Goal: Task Accomplishment & Management: Manage account settings

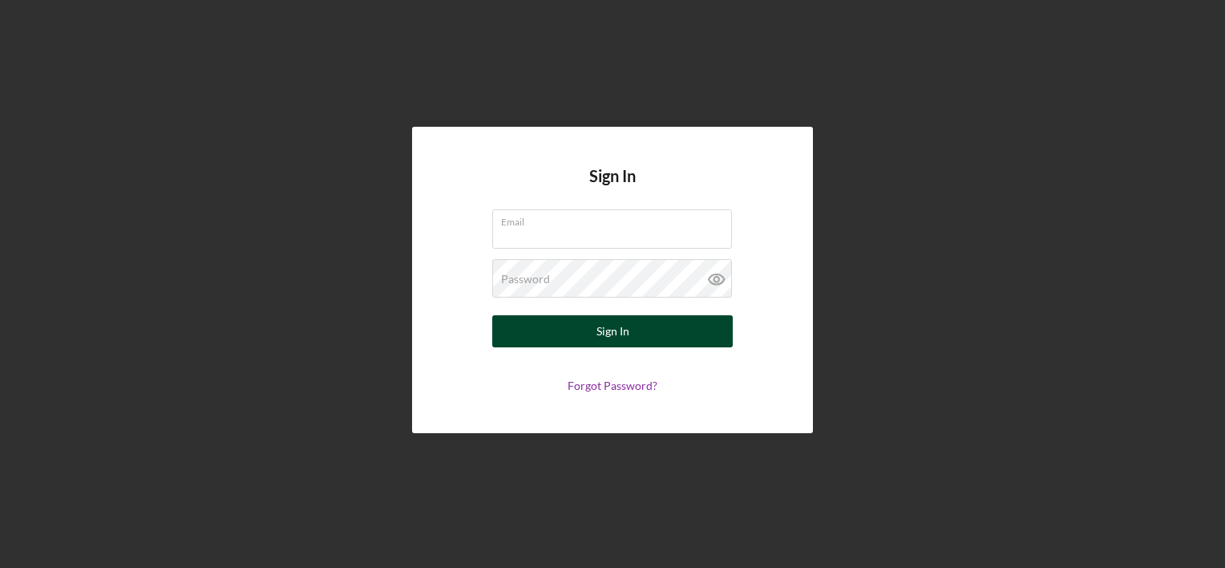
type input "[PERSON_NAME][EMAIL_ADDRESS][DOMAIN_NAME]"
click at [628, 332] on div "Sign In" at bounding box center [613, 331] width 33 height 32
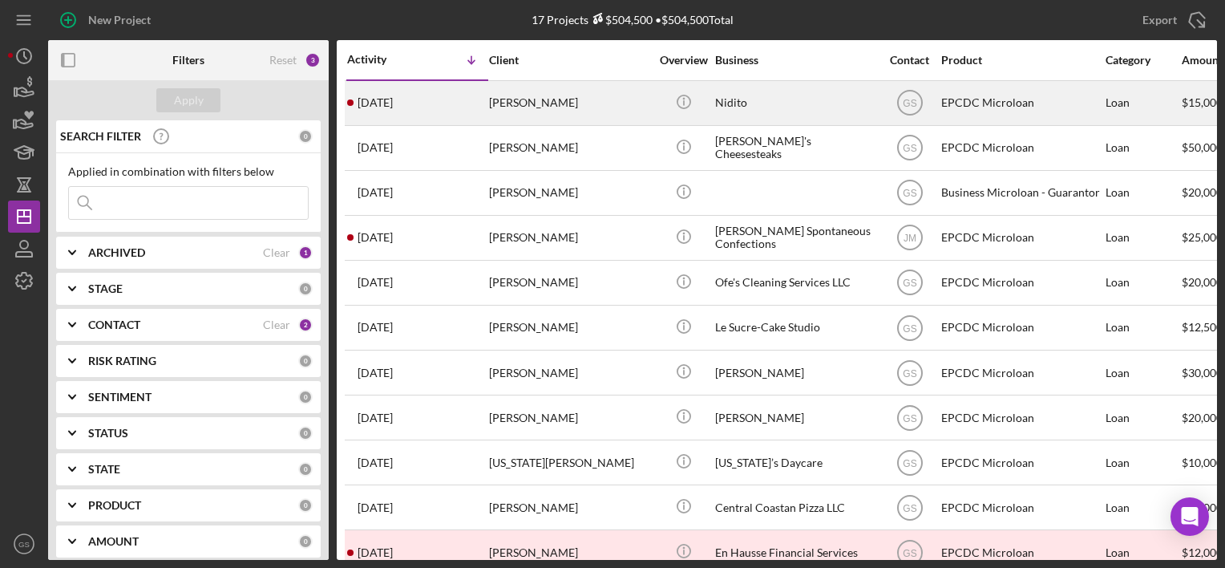
click at [722, 94] on div "Nidito" at bounding box center [795, 103] width 160 height 42
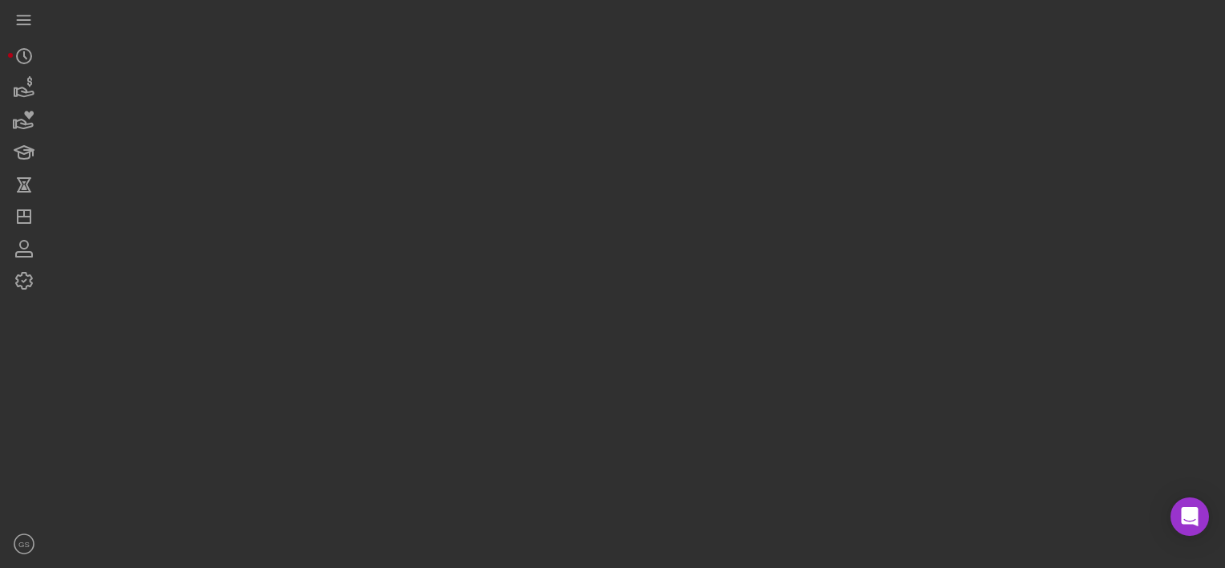
click at [722, 94] on div at bounding box center [632, 280] width 1169 height 560
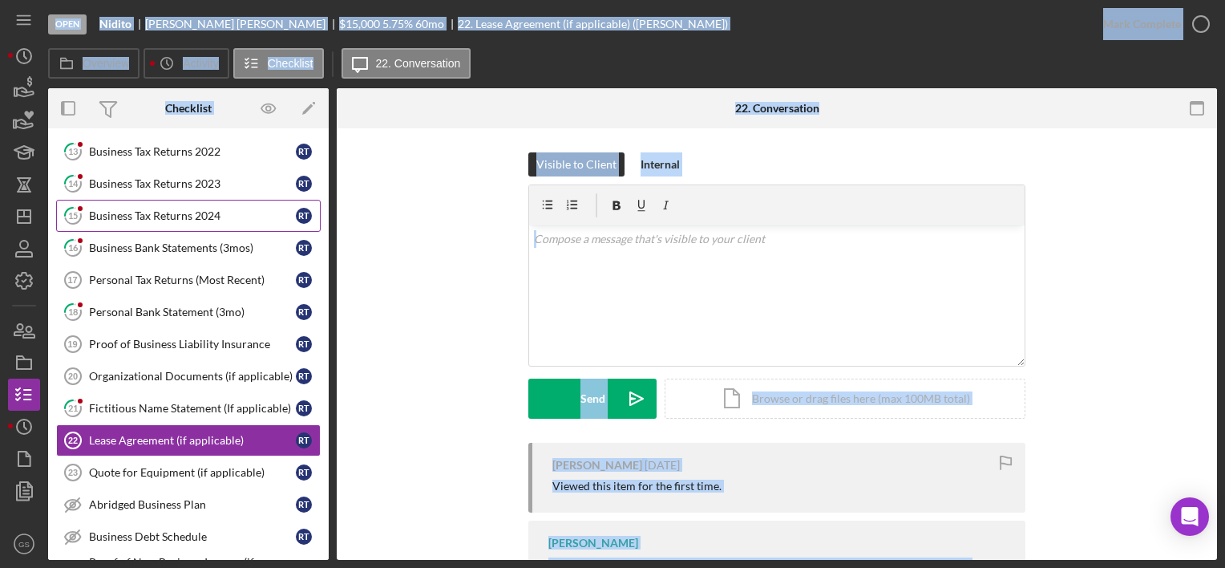
scroll to position [211, 0]
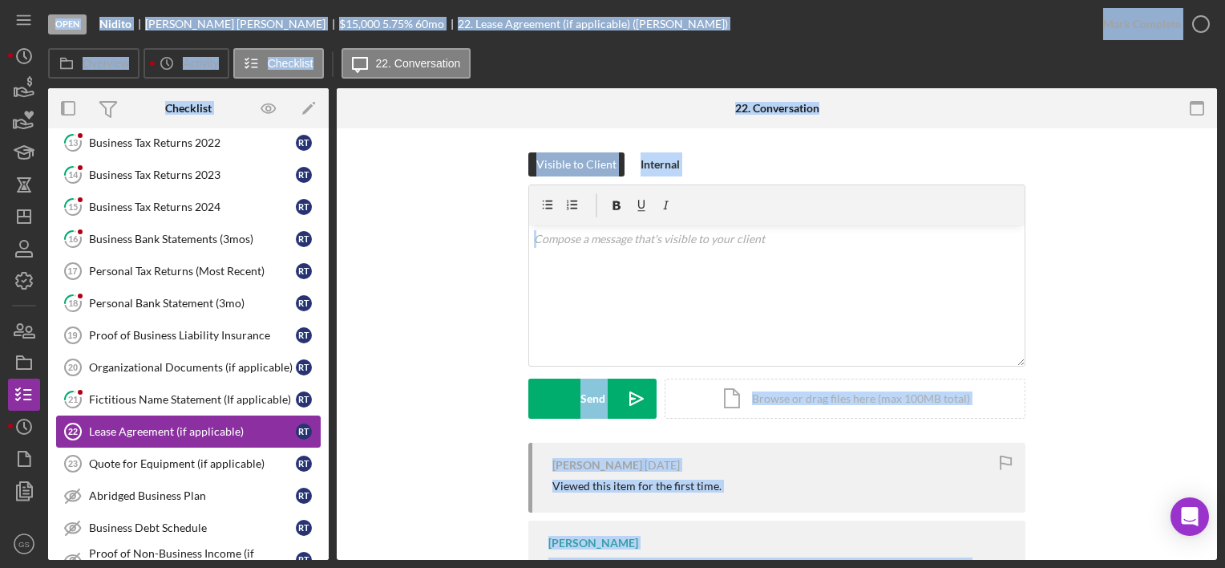
click at [161, 431] on div "Lease Agreement (if applicable)" at bounding box center [192, 431] width 207 height 13
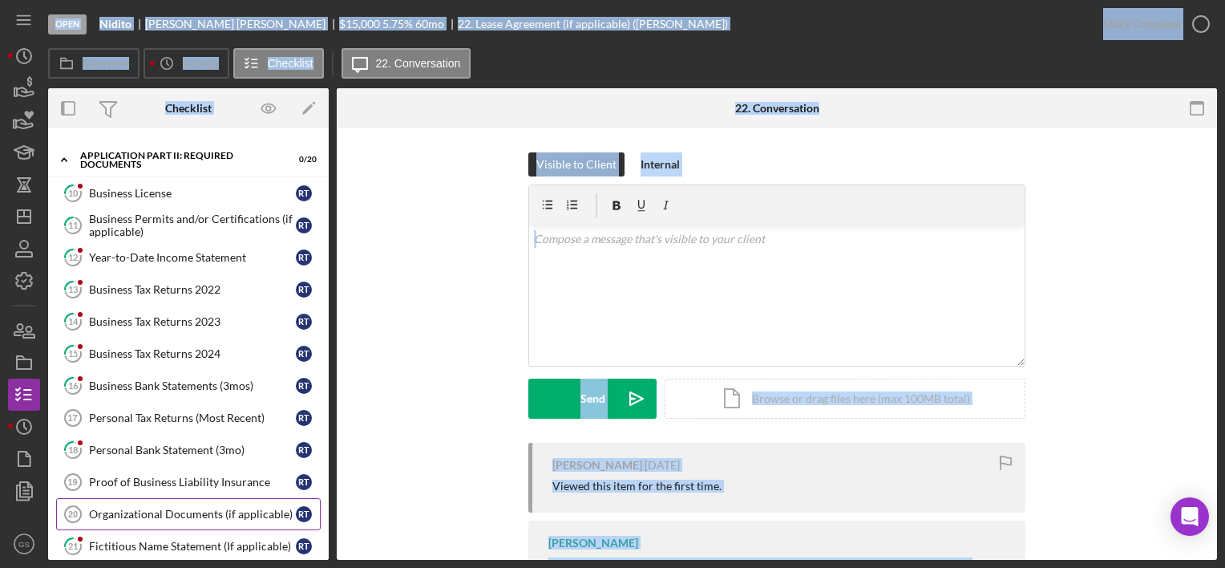
scroll to position [0, 0]
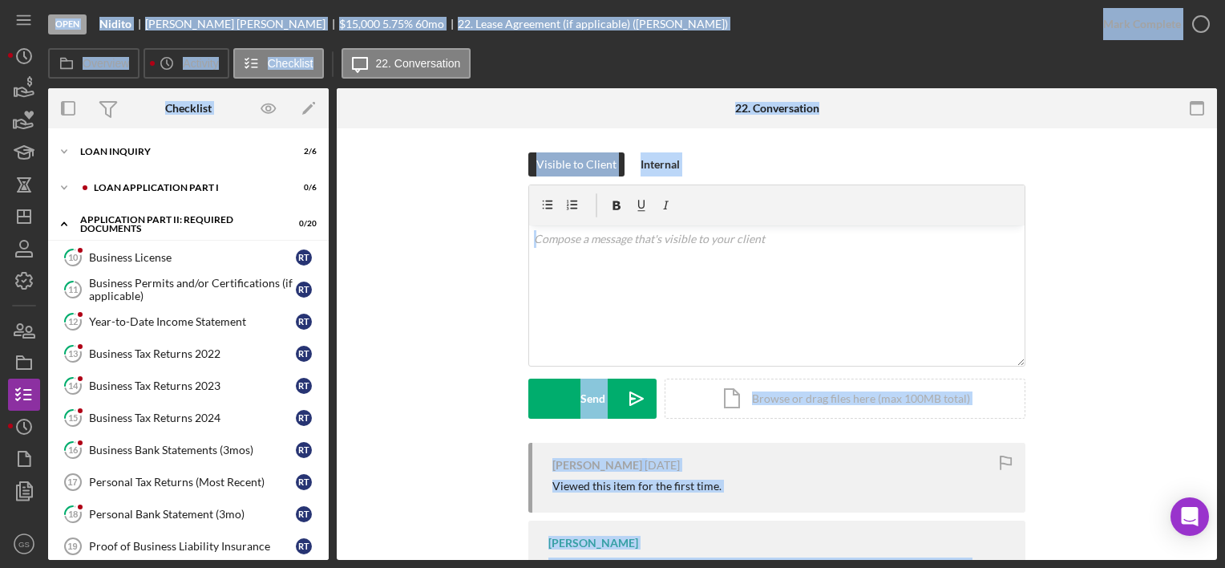
click at [917, 60] on div "Overview Icon/History Activity Checklist Icon/Message 22. Conversation" at bounding box center [632, 64] width 1169 height 32
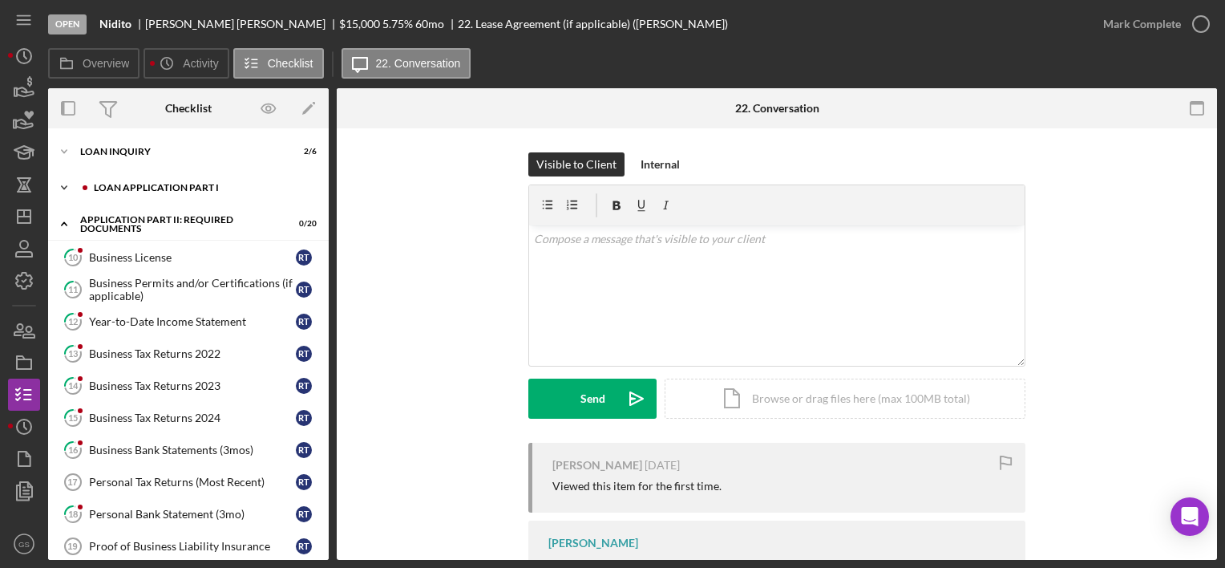
click at [195, 183] on div "Loan Application Part I" at bounding box center [201, 188] width 215 height 10
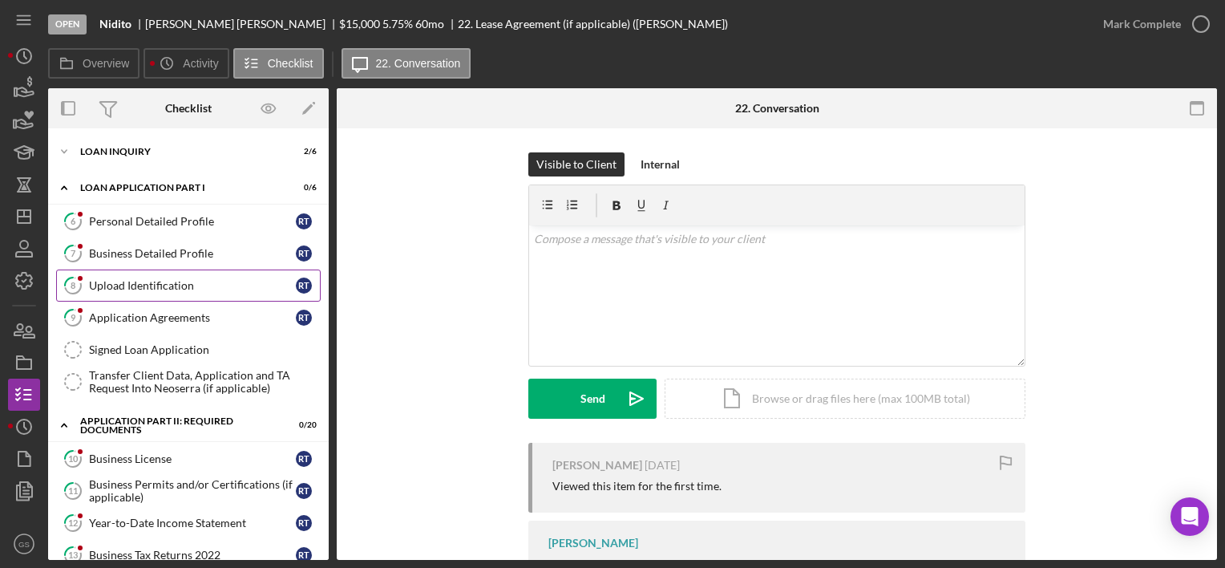
click at [180, 280] on div "Upload Identification" at bounding box center [192, 285] width 207 height 13
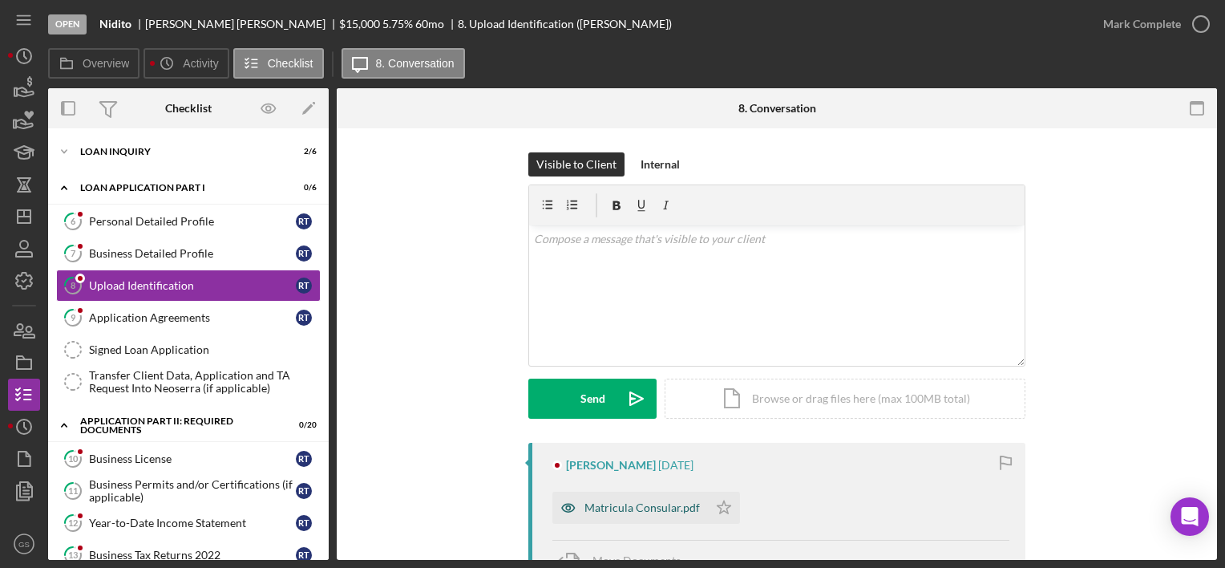
click at [648, 504] on div "Matricula Consular.pdf" at bounding box center [642, 507] width 115 height 13
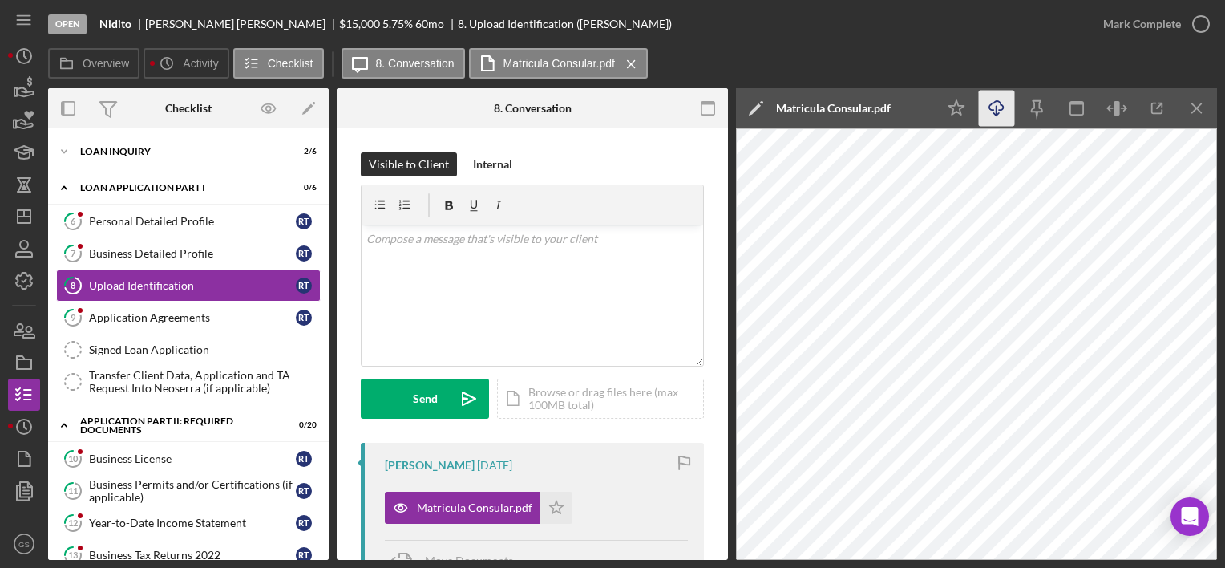
click at [997, 111] on line "button" at bounding box center [997, 110] width 0 height 9
